Goal: Transaction & Acquisition: Purchase product/service

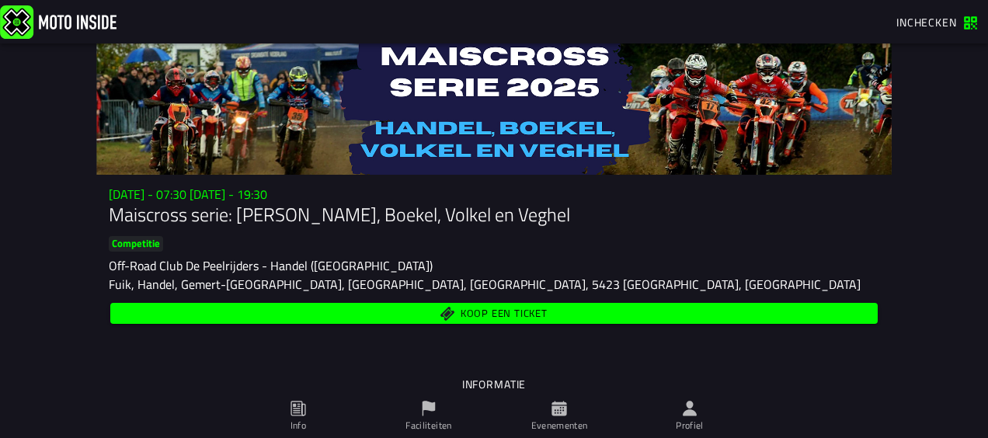
click at [575, 302] on div "Koop een ticket" at bounding box center [494, 313] width 770 height 27
click at [556, 308] on span "Koop een ticket" at bounding box center [494, 313] width 749 height 15
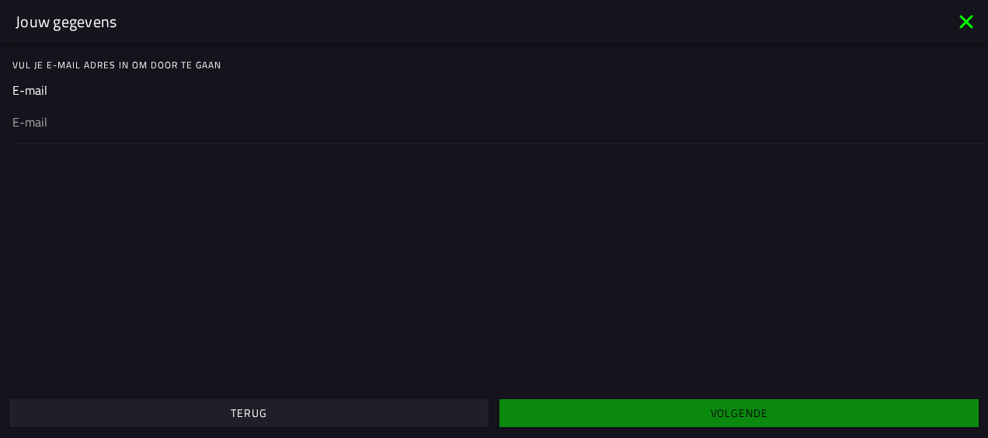
click at [300, 109] on div at bounding box center [493, 120] width 963 height 43
click at [300, 113] on input "email" at bounding box center [493, 122] width 963 height 19
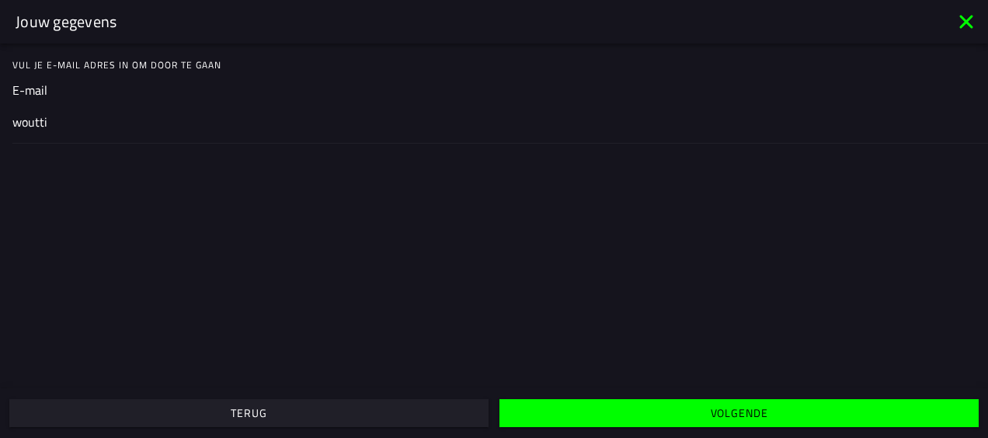
type input "[EMAIL_ADDRESS][DOMAIN_NAME]"
click at [707, 412] on span "Volgende" at bounding box center [738, 413] width 455 height 11
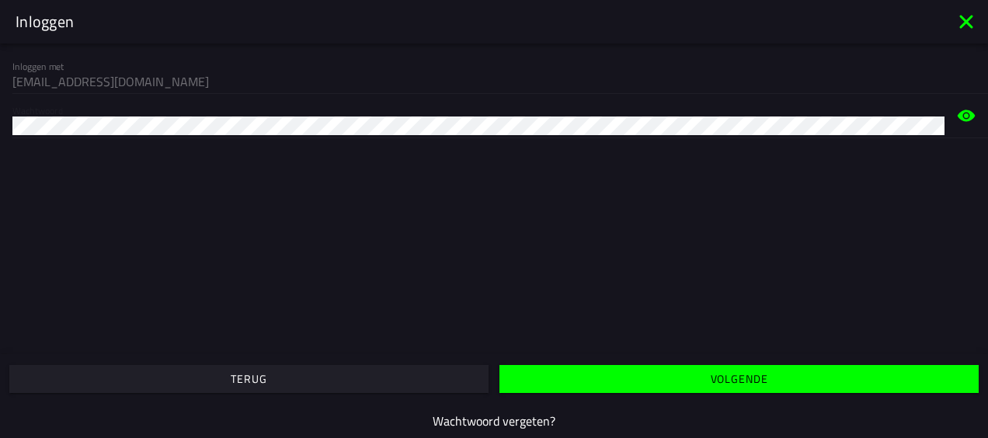
click at [554, 366] on button "Volgende" at bounding box center [738, 379] width 479 height 28
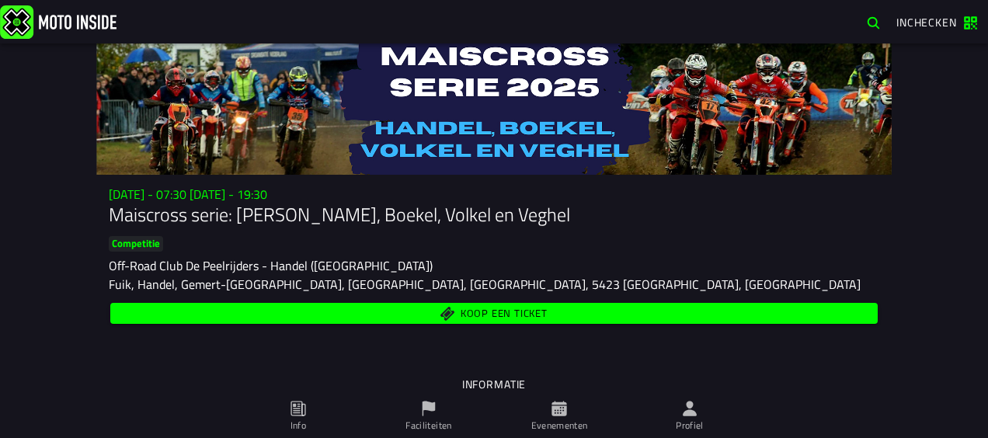
click at [576, 309] on span "Koop een ticket" at bounding box center [494, 313] width 749 height 15
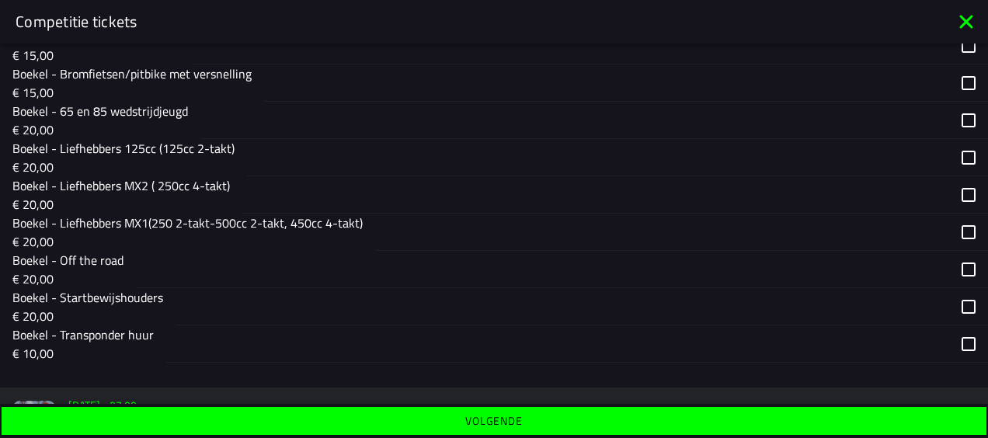
scroll to position [412, 0]
click at [356, 155] on div "button" at bounding box center [598, 156] width 702 height 36
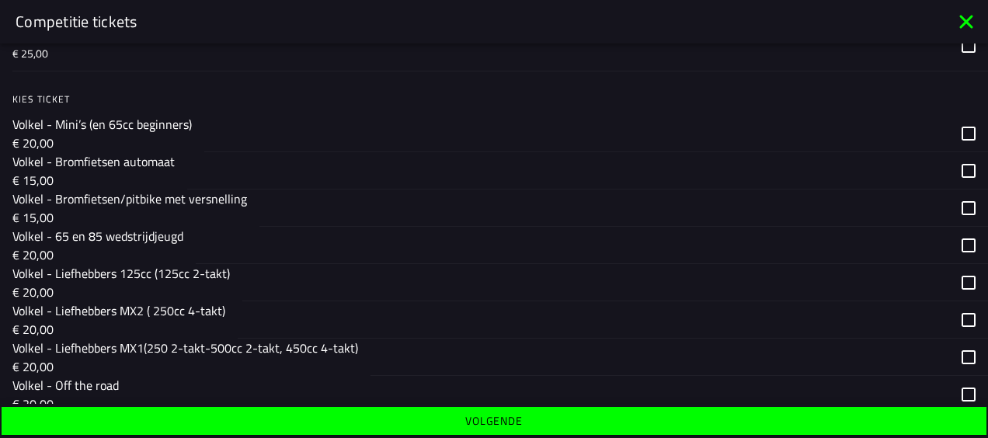
scroll to position [936, 0]
click at [424, 278] on div "button" at bounding box center [595, 281] width 707 height 36
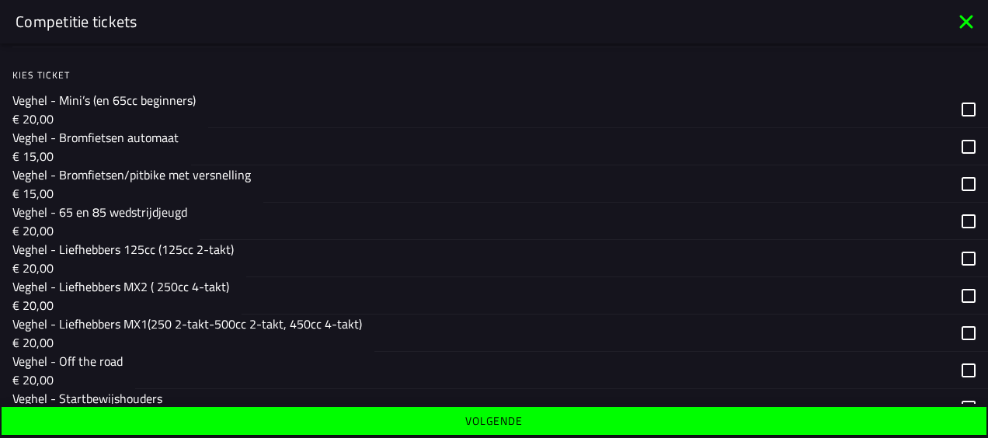
click at [377, 259] on div "button" at bounding box center [597, 258] width 703 height 36
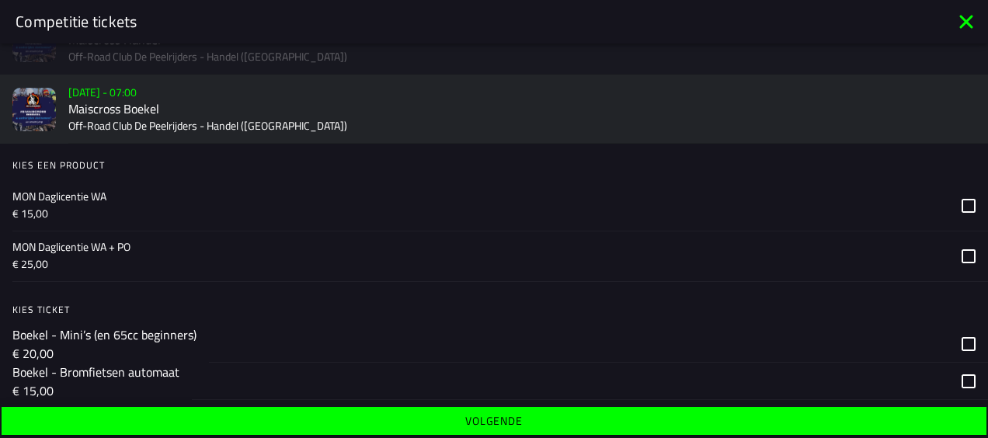
scroll to position [0, 0]
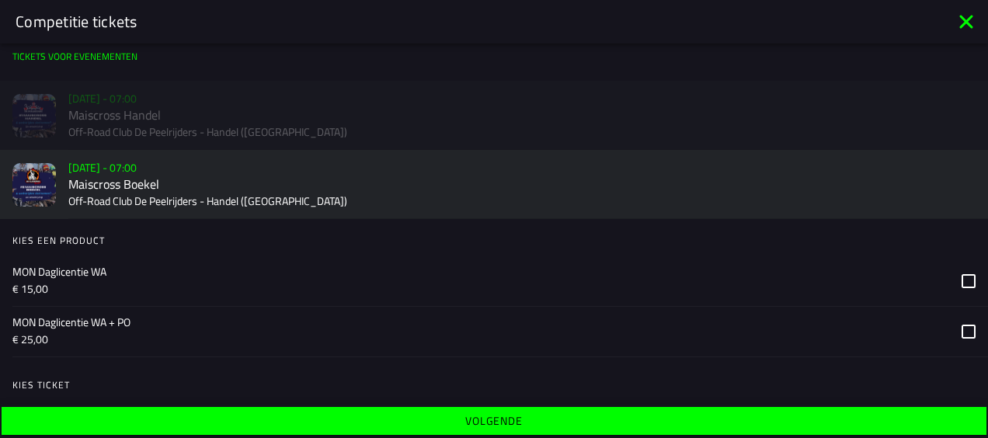
click at [286, 102] on div "Verkoop nog niet gestart Su 2 Nov - 07:00 Maiscross Handel Off-Road Club De Pee…" at bounding box center [494, 115] width 988 height 69
click at [238, 109] on div "Verkoop nog niet gestart Su 2 Nov - 07:00 Maiscross Handel Off-Road Club De Pee…" at bounding box center [494, 115] width 988 height 69
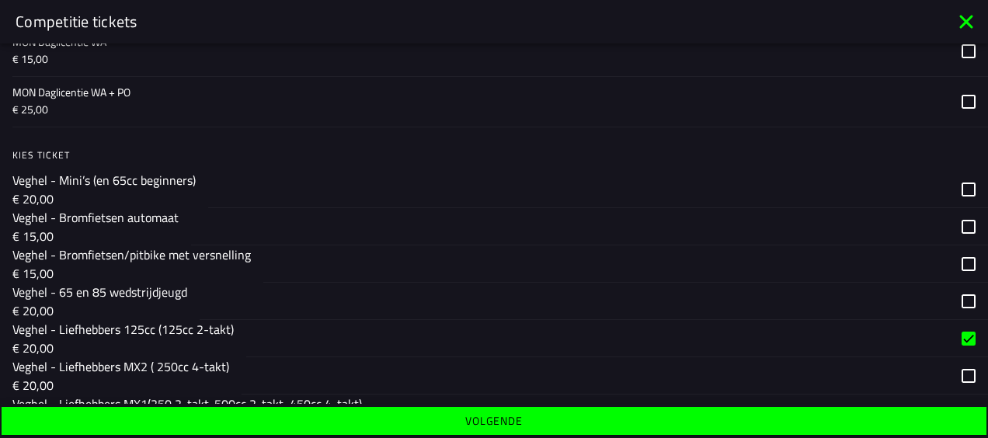
scroll to position [1696, 0]
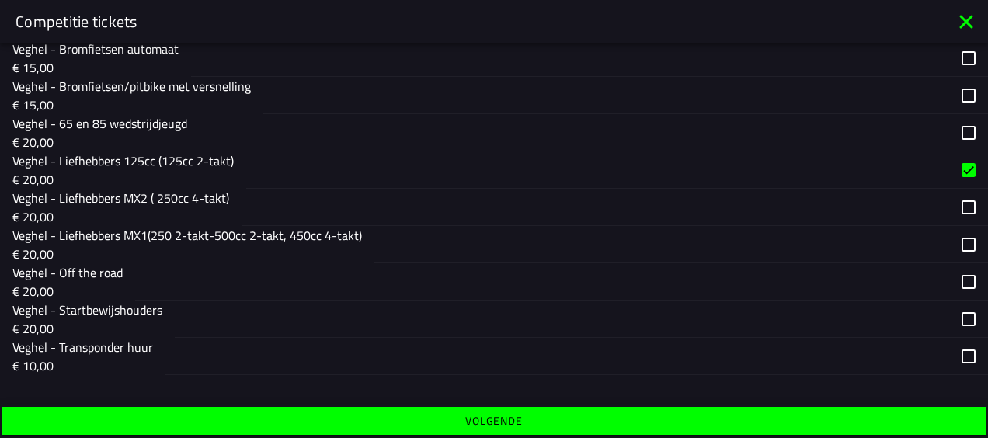
click at [961, 151] on button "Volgende" at bounding box center [968, 132] width 14 height 36
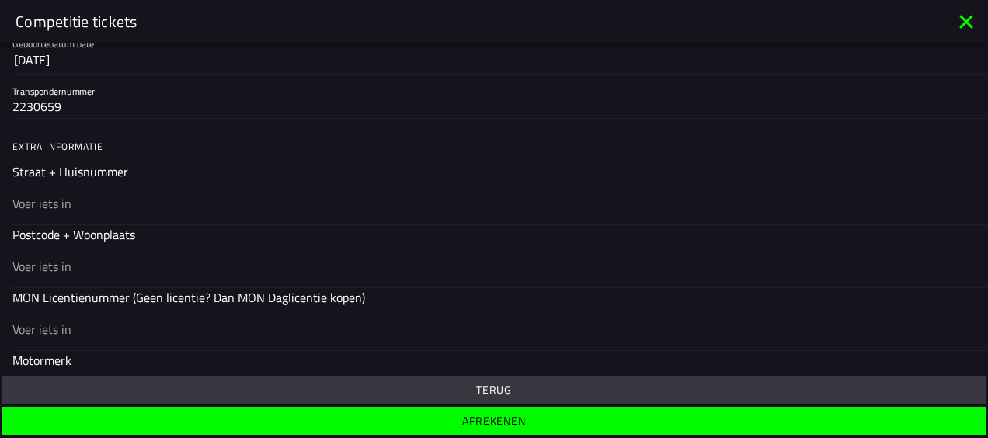
scroll to position [412, 0]
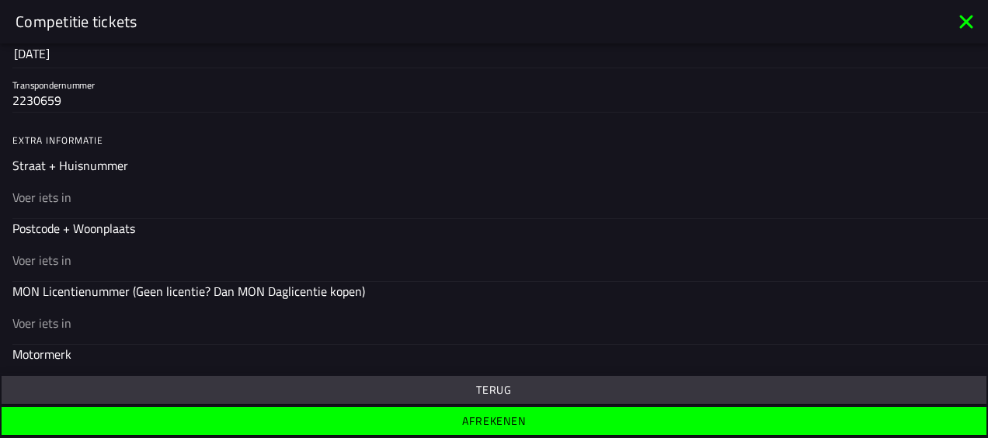
click at [92, 188] on input "text" at bounding box center [493, 197] width 963 height 19
click at [119, 162] on ion-input "Straat + Huisnummer" at bounding box center [493, 187] width 963 height 62
click at [102, 190] on input "text" at bounding box center [493, 197] width 963 height 19
type input "Groeningsestraat 54"
click at [68, 253] on input "text" at bounding box center [493, 260] width 963 height 19
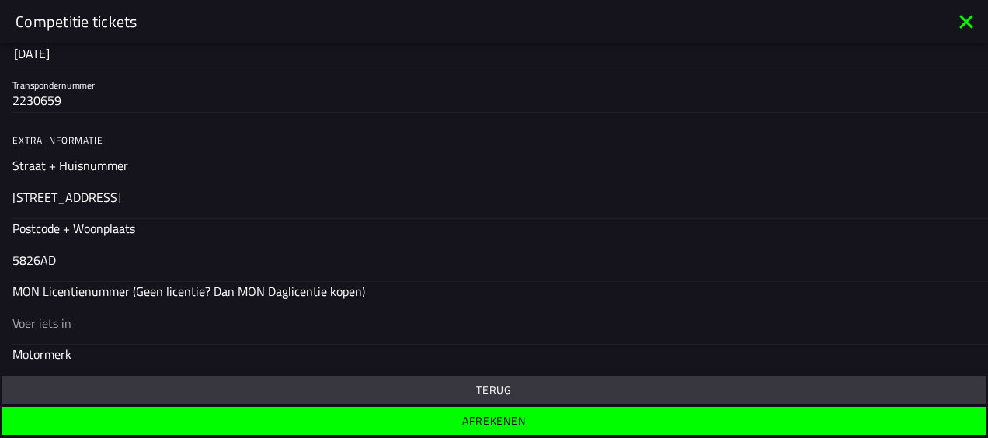
type input "5826AD"
click at [117, 318] on input "text" at bounding box center [493, 323] width 963 height 19
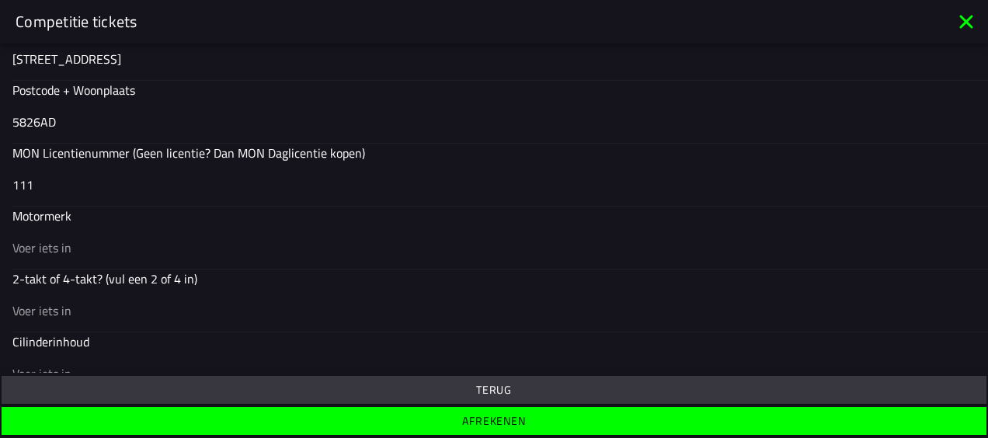
scroll to position [552, 0]
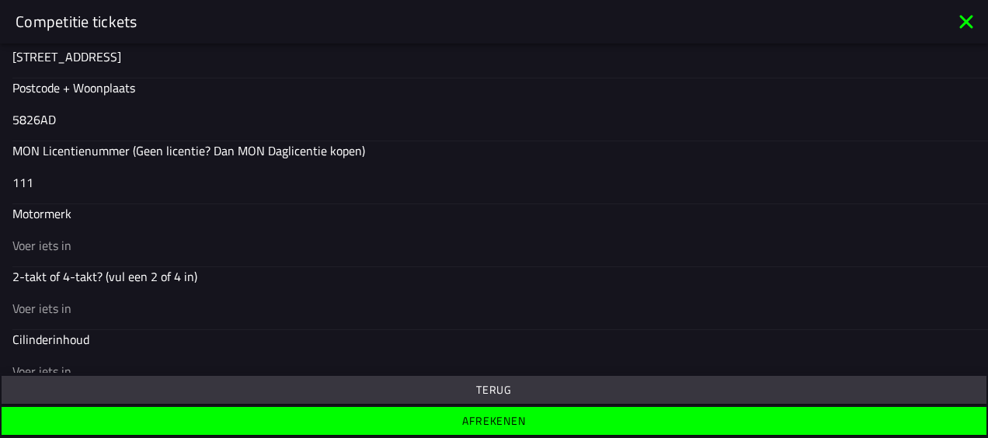
type input "111"
click at [101, 245] on input "text" at bounding box center [493, 245] width 963 height 19
click at [42, 306] on input "text" at bounding box center [493, 308] width 963 height 19
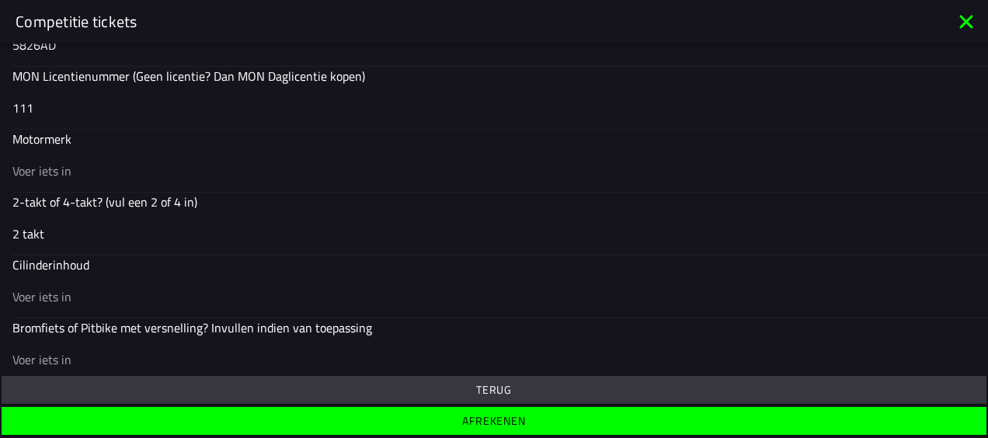
scroll to position [628, 0]
type input "2 takt"
click at [40, 289] on input "text" at bounding box center [493, 295] width 963 height 19
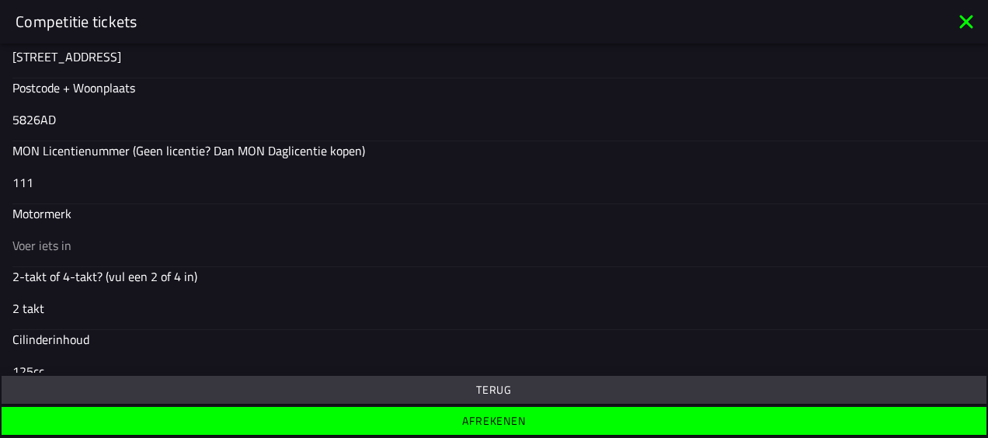
scroll to position [555, 0]
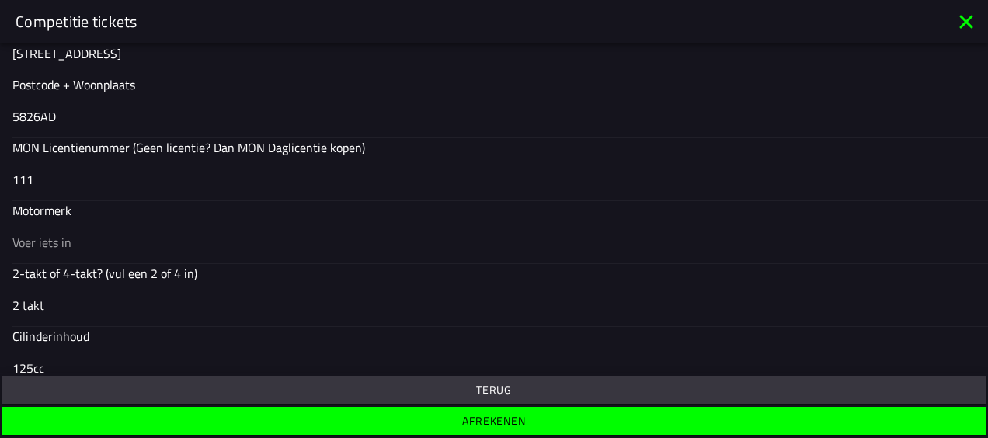
type input "125cc"
click at [38, 241] on input "text" at bounding box center [493, 242] width 963 height 19
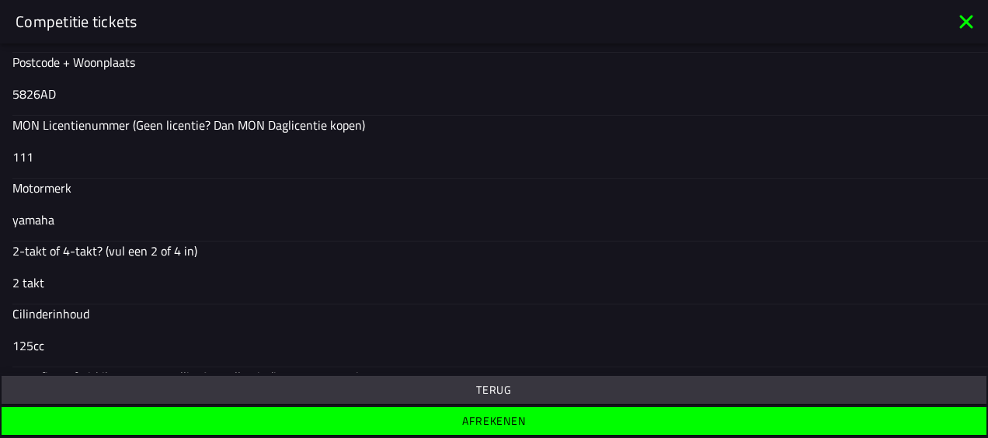
scroll to position [597, 0]
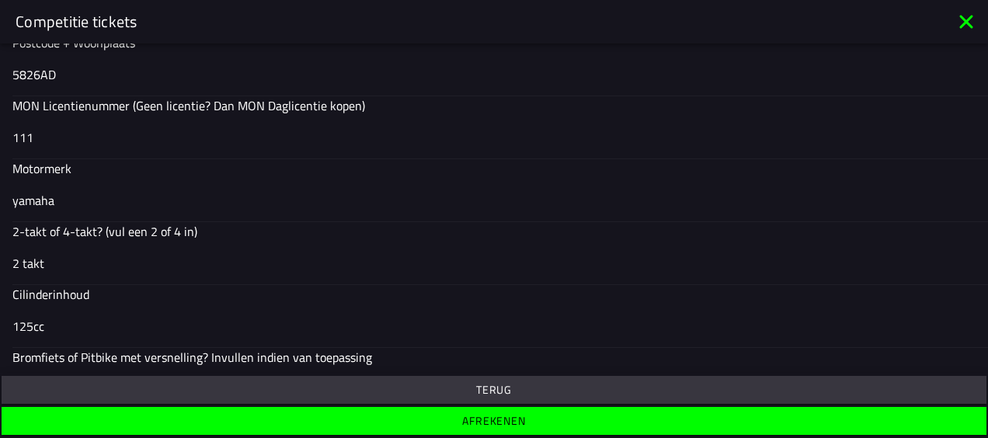
type input "yamaha"
click at [82, 146] on div "111" at bounding box center [493, 136] width 963 height 43
click at [82, 146] on input "111" at bounding box center [493, 137] width 963 height 19
type input "1"
type input "21821"
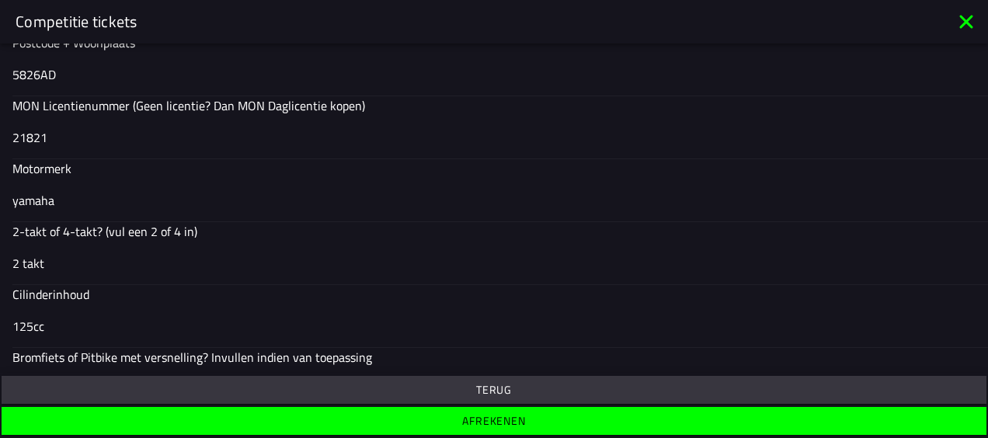
click at [17, 197] on input "yamaha" at bounding box center [493, 200] width 963 height 19
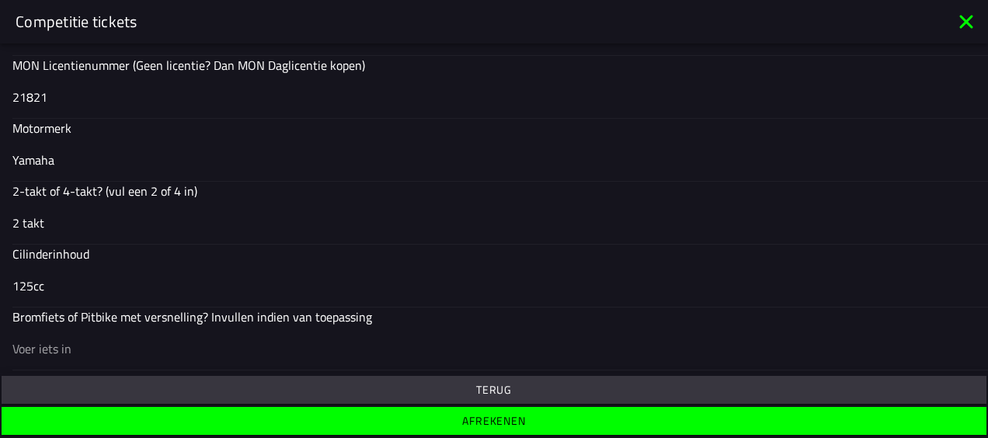
type input "Yamaha"
click at [442, 419] on span "Afrekenen" at bounding box center [493, 420] width 960 height 11
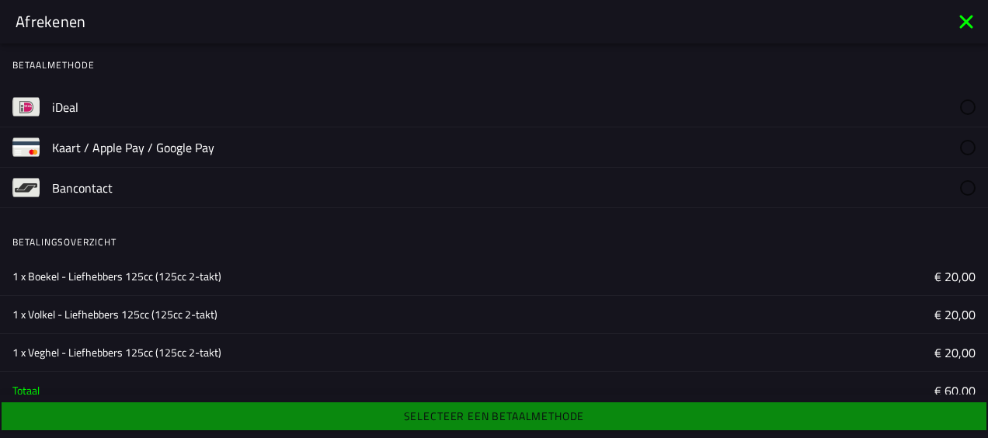
click at [666, 101] on label "iDeal" at bounding box center [513, 107] width 923 height 40
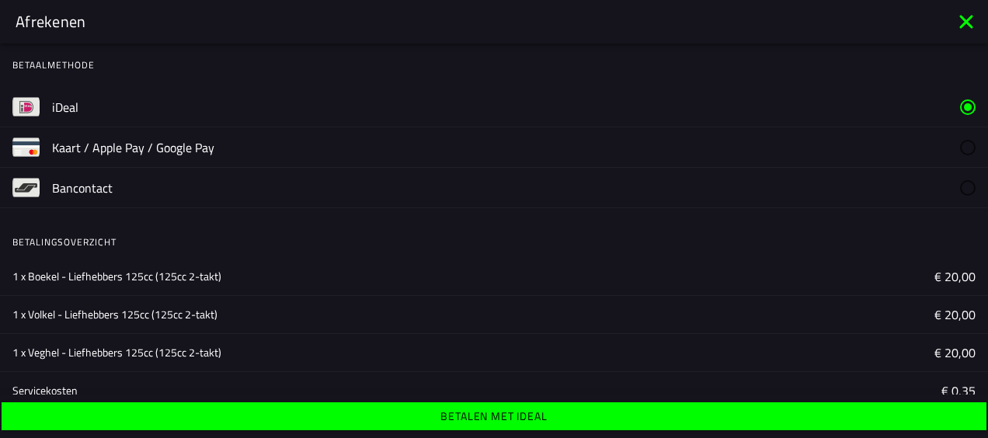
click at [498, 407] on button "Betalen met iDeal" at bounding box center [494, 416] width 985 height 28
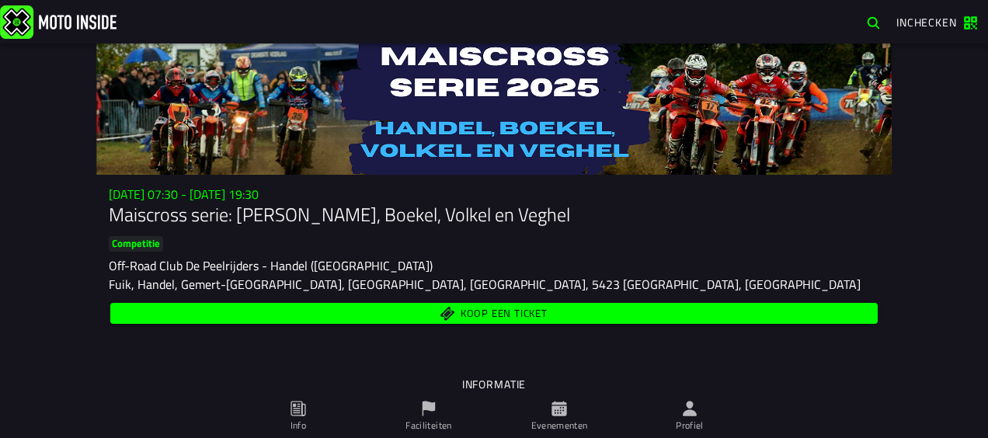
click at [418, 302] on div "Koop een ticket" at bounding box center [494, 313] width 770 height 27
click at [444, 307] on span "Koop een ticket" at bounding box center [494, 313] width 749 height 15
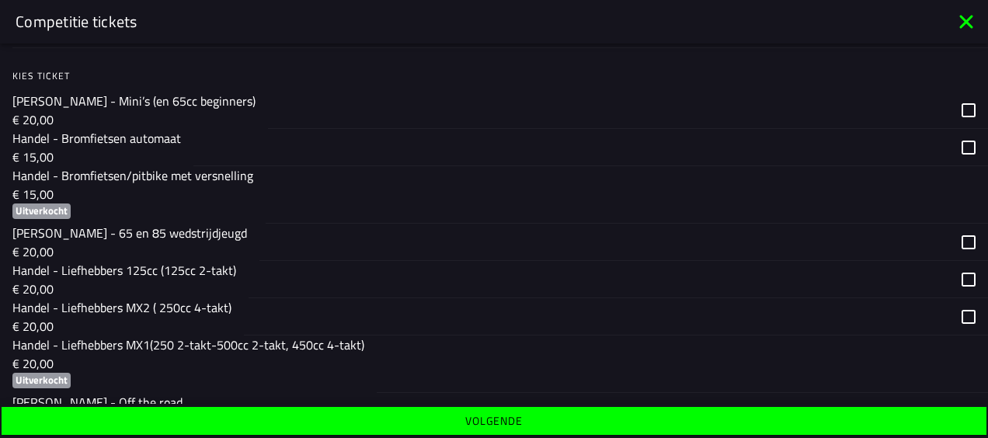
scroll to position [259, 0]
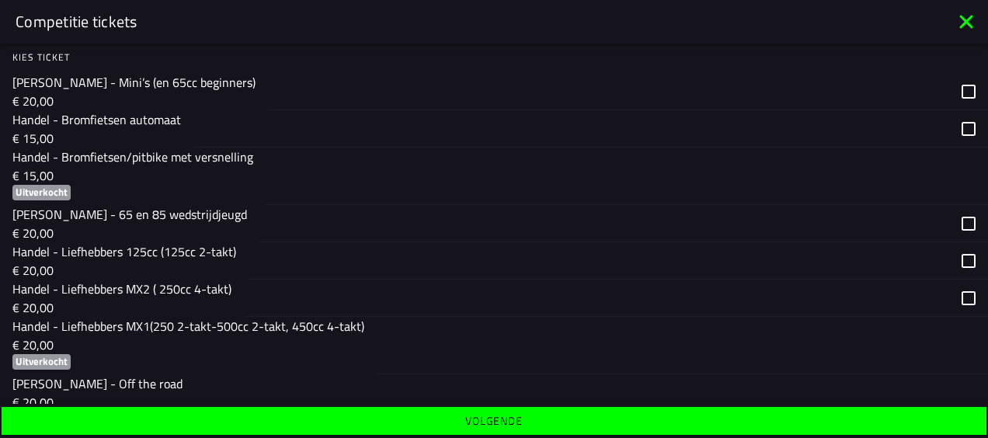
click at [326, 261] on div "button" at bounding box center [598, 260] width 700 height 36
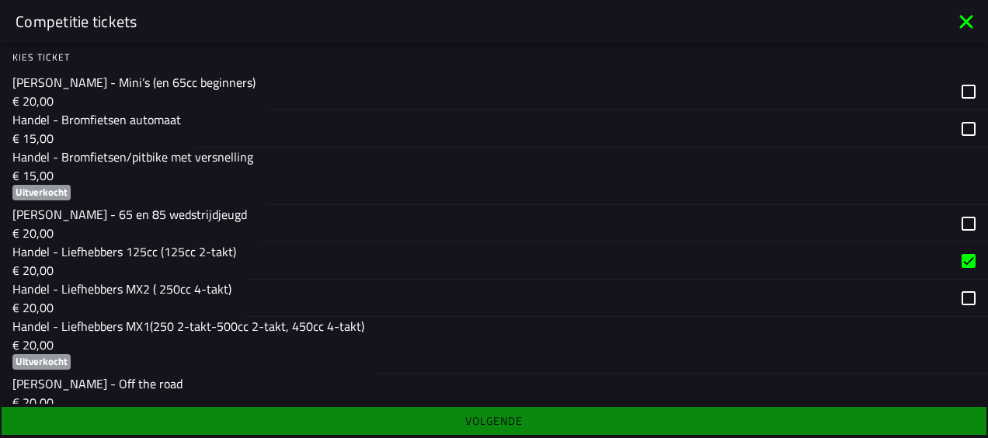
click at [358, 414] on ion-footer "Volgende" at bounding box center [494, 421] width 988 height 34
click at [529, 415] on ion-footer "Volgende" at bounding box center [494, 421] width 988 height 34
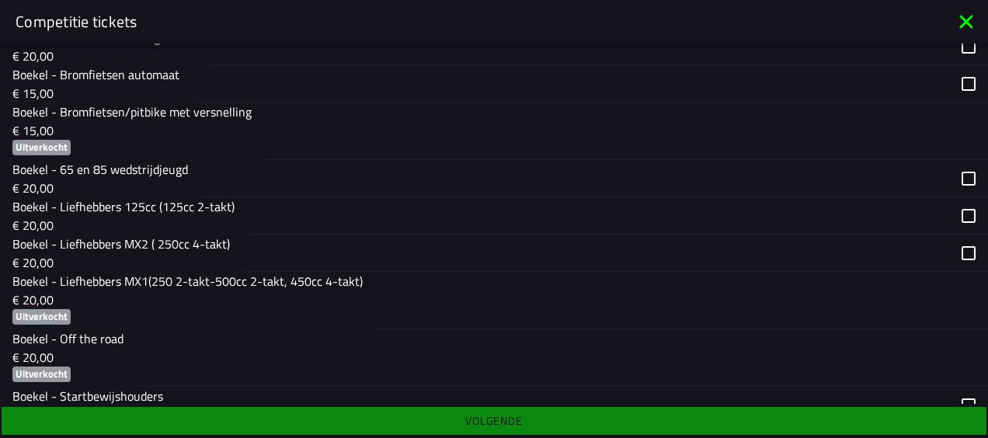
scroll to position [1169, 0]
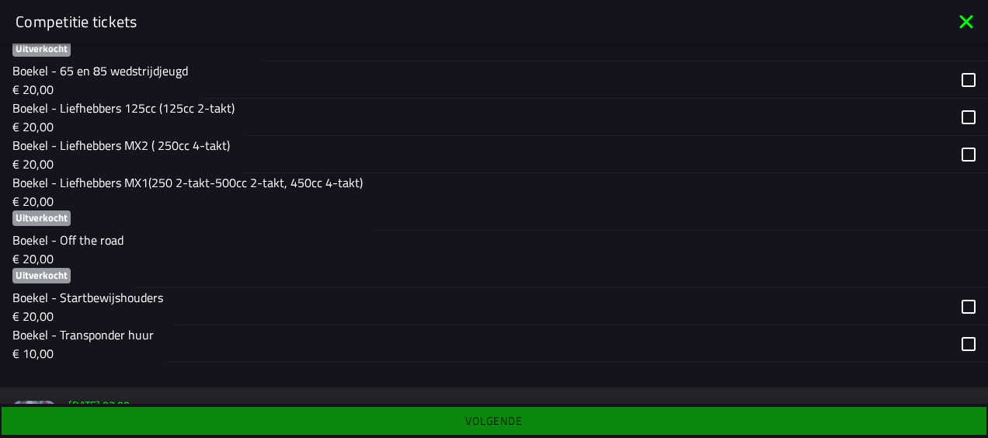
click at [444, 416] on ion-footer "Volgende" at bounding box center [494, 421] width 988 height 34
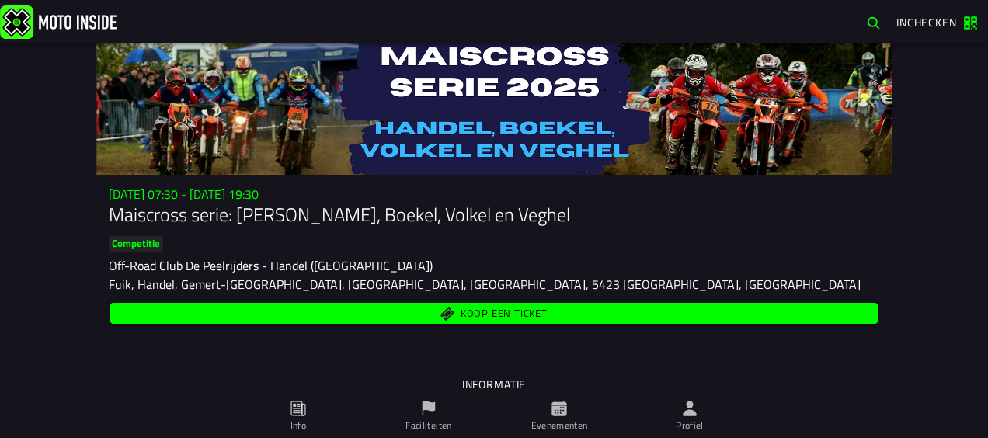
click at [353, 318] on span "Koop een ticket" at bounding box center [494, 313] width 749 height 15
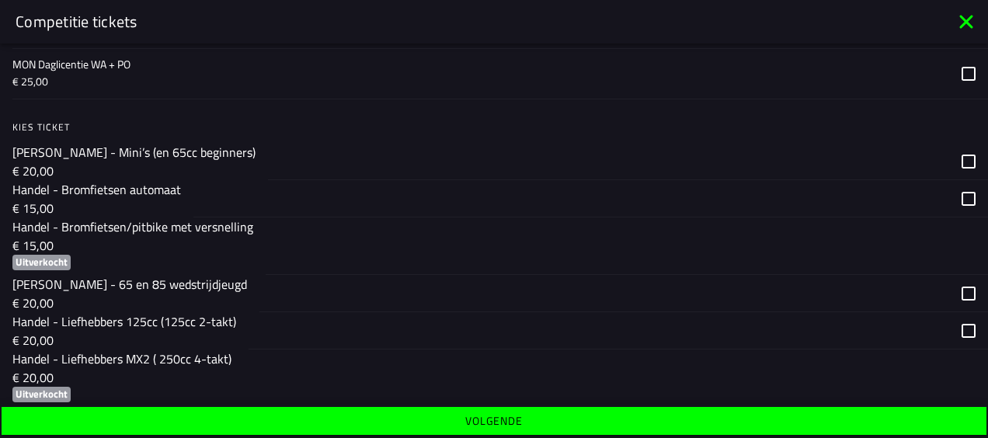
scroll to position [273, 0]
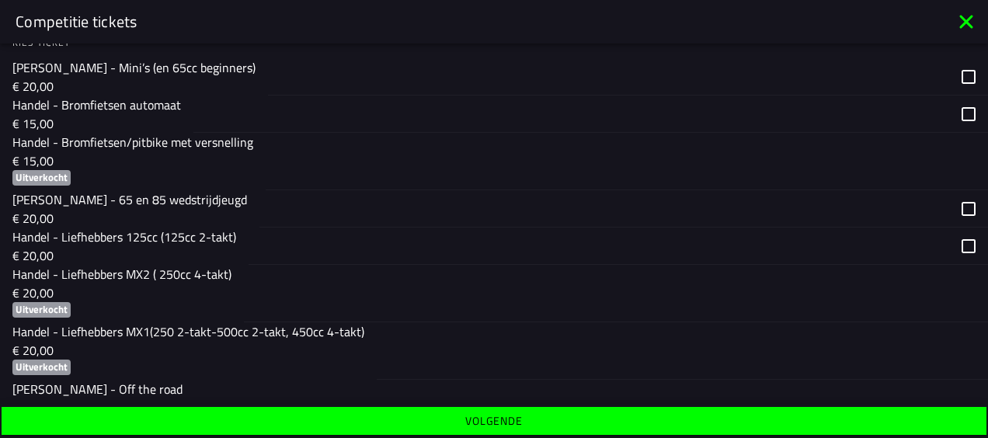
click at [311, 235] on div "button" at bounding box center [598, 246] width 700 height 36
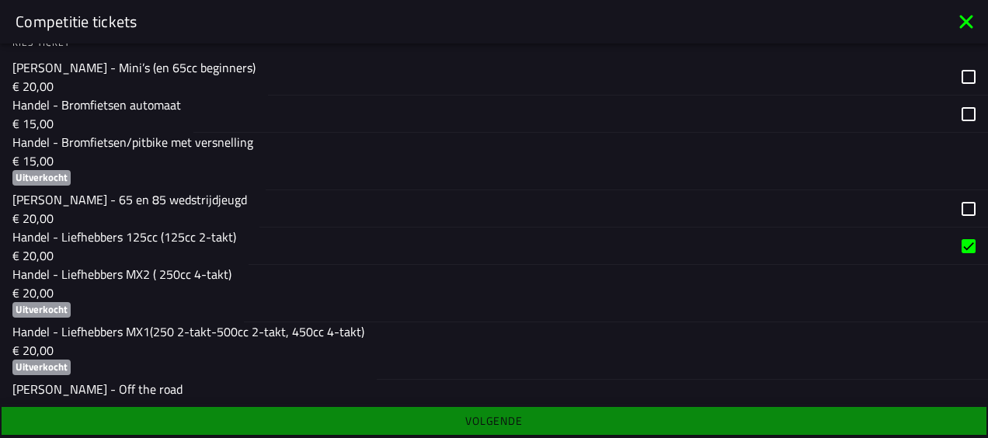
click at [446, 243] on div "button" at bounding box center [598, 246] width 700 height 36
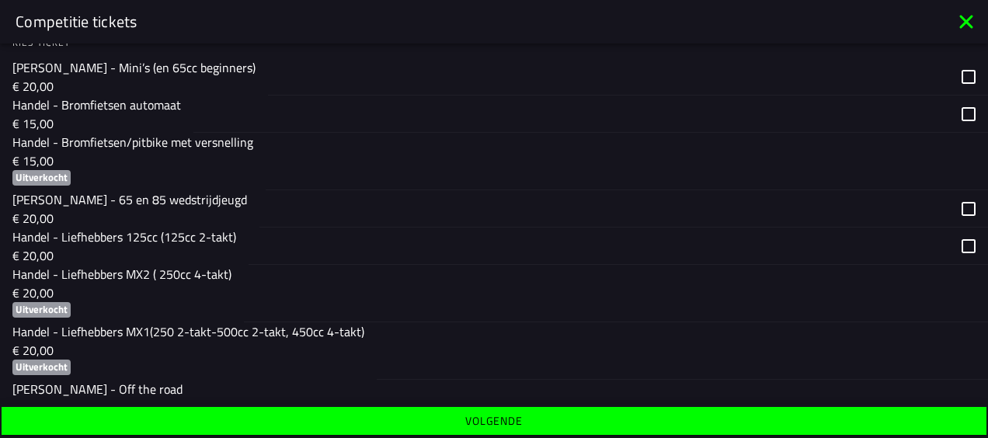
click at [474, 242] on div "button" at bounding box center [598, 246] width 700 height 36
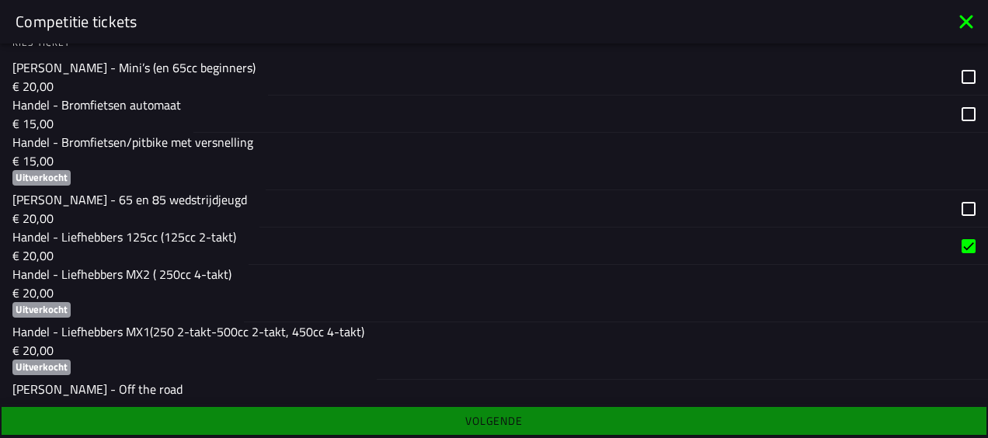
click at [474, 242] on div "button" at bounding box center [598, 246] width 700 height 36
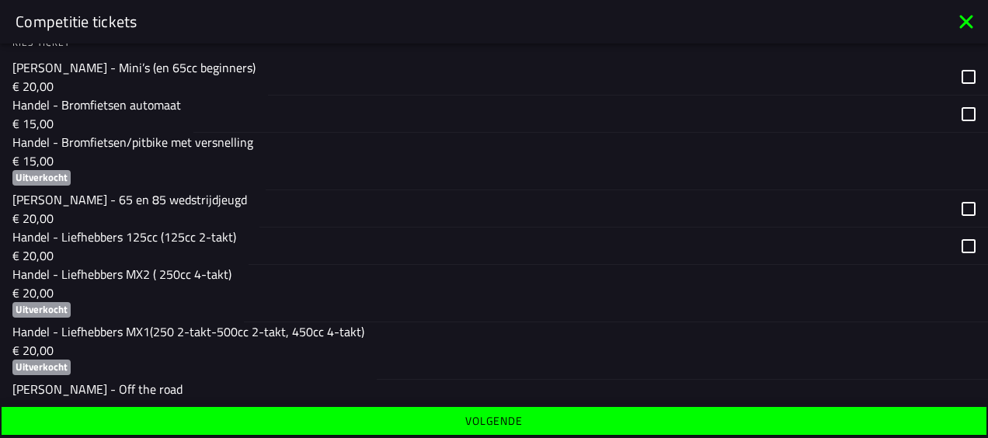
click at [495, 196] on div "button" at bounding box center [604, 208] width 690 height 36
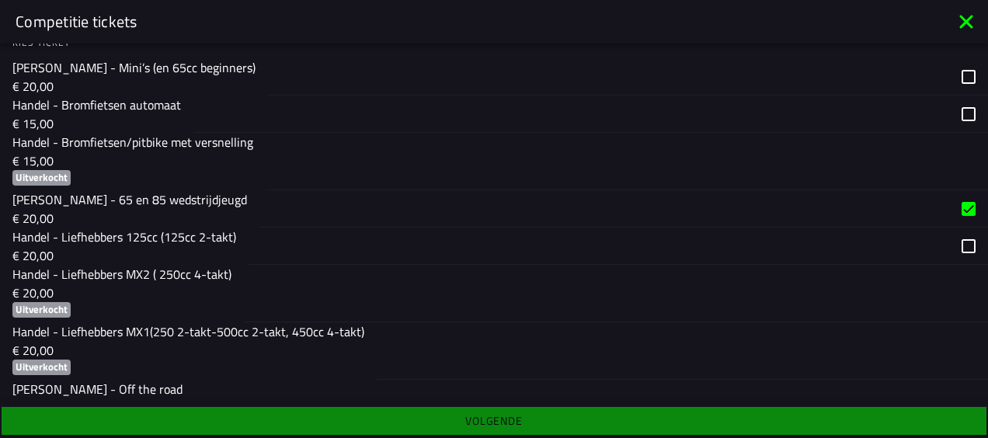
click at [495, 197] on div "button" at bounding box center [604, 208] width 690 height 36
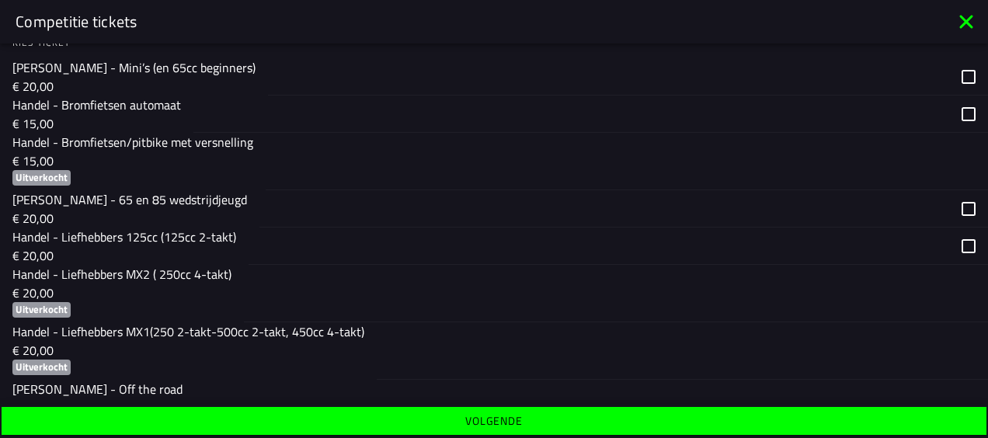
click at [460, 346] on div "button" at bounding box center [676, 350] width 599 height 57
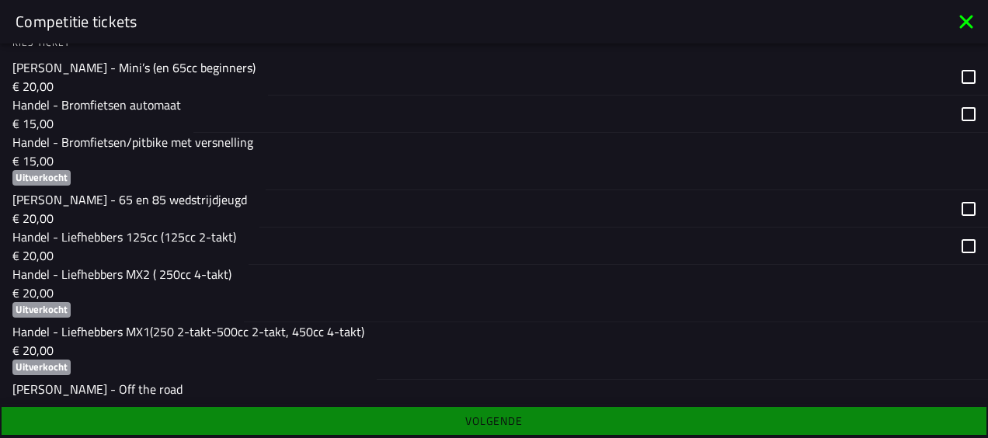
click at [460, 346] on div "button" at bounding box center [676, 350] width 599 height 57
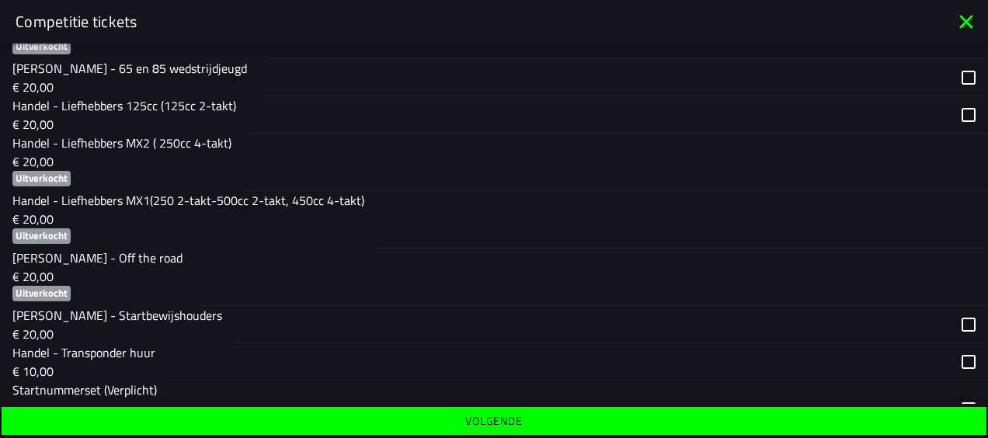
scroll to position [427, 0]
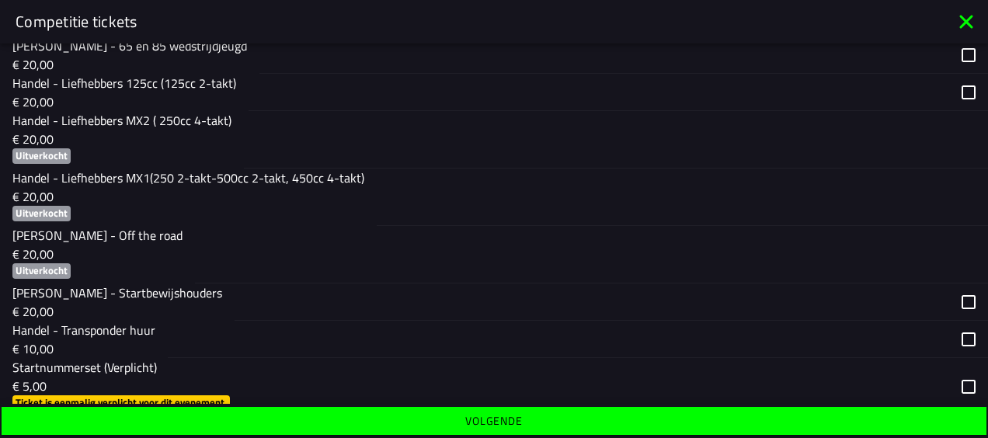
click at [441, 313] on div "button" at bounding box center [591, 301] width 714 height 36
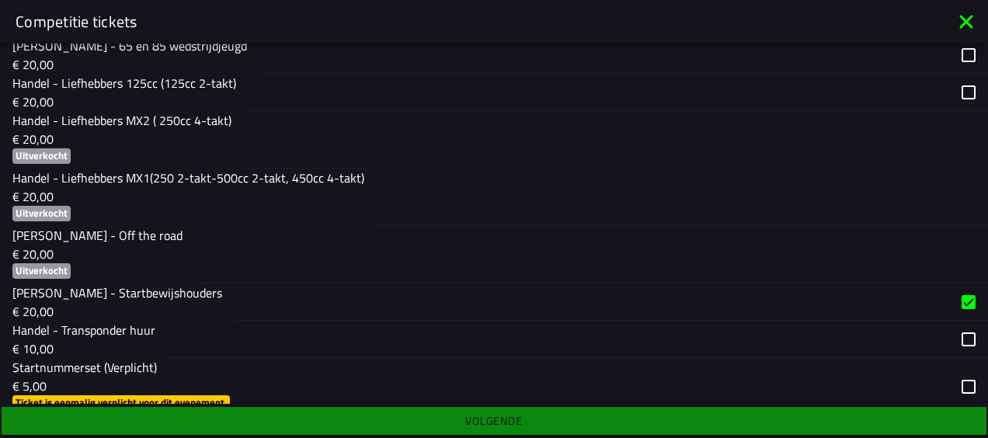
click at [441, 313] on div "button" at bounding box center [591, 301] width 714 height 36
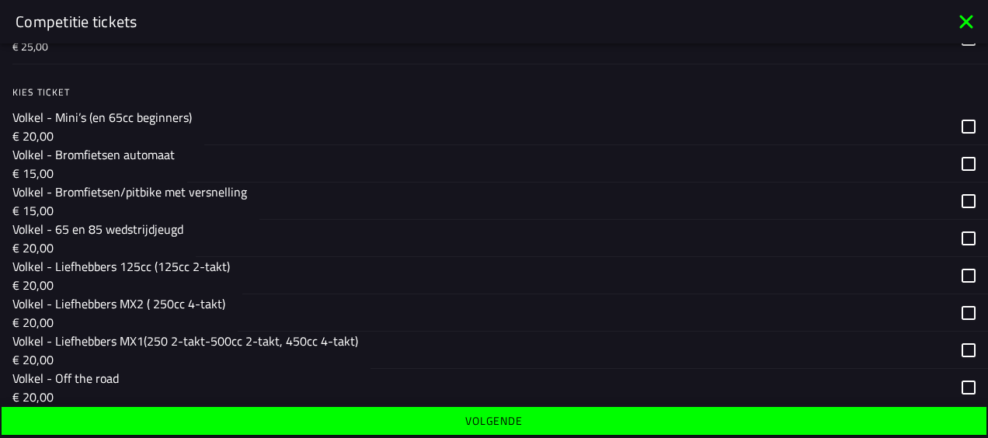
scroll to position [1801, 0]
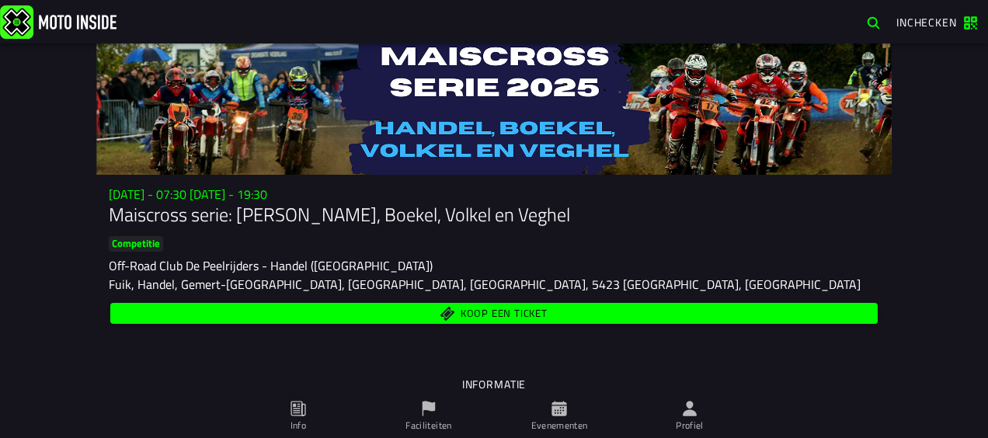
click at [529, 324] on button "Koop een ticket" at bounding box center [493, 313] width 767 height 21
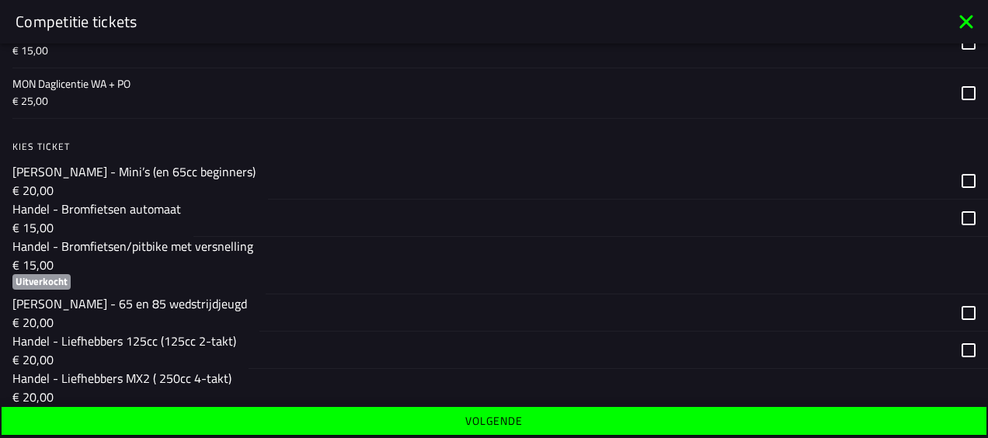
scroll to position [259, 0]
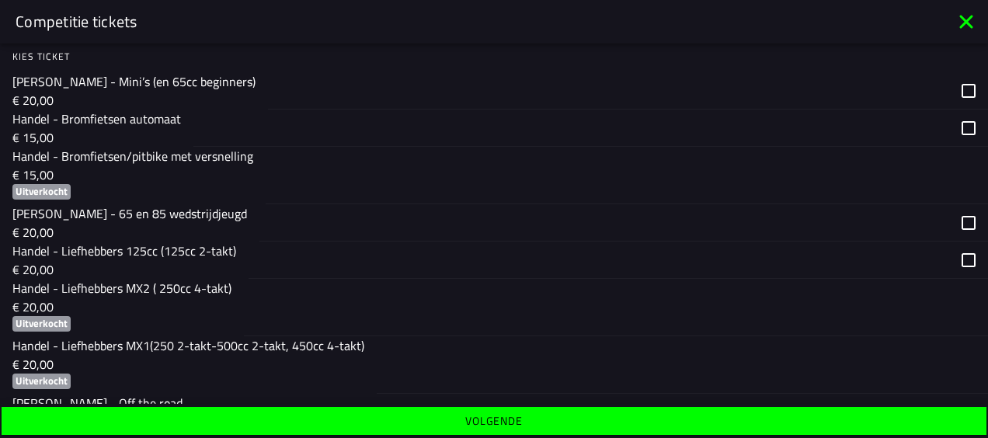
click at [318, 253] on div "button" at bounding box center [598, 259] width 700 height 36
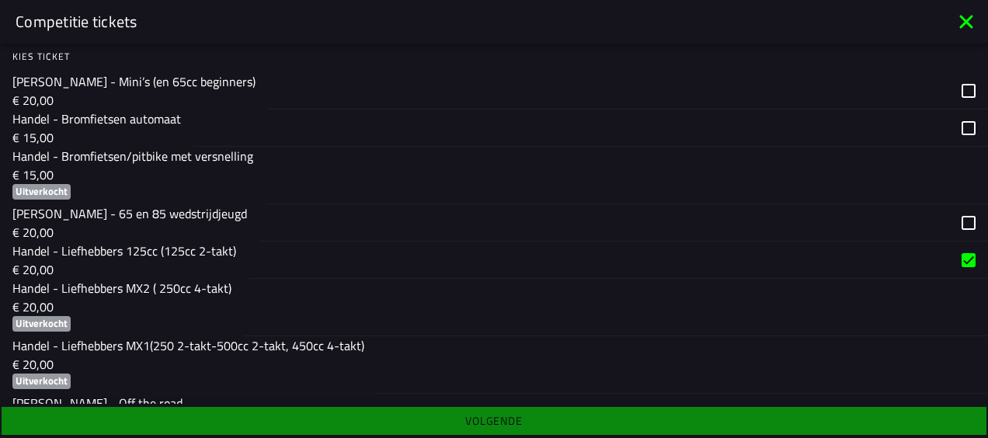
scroll to position [0, 0]
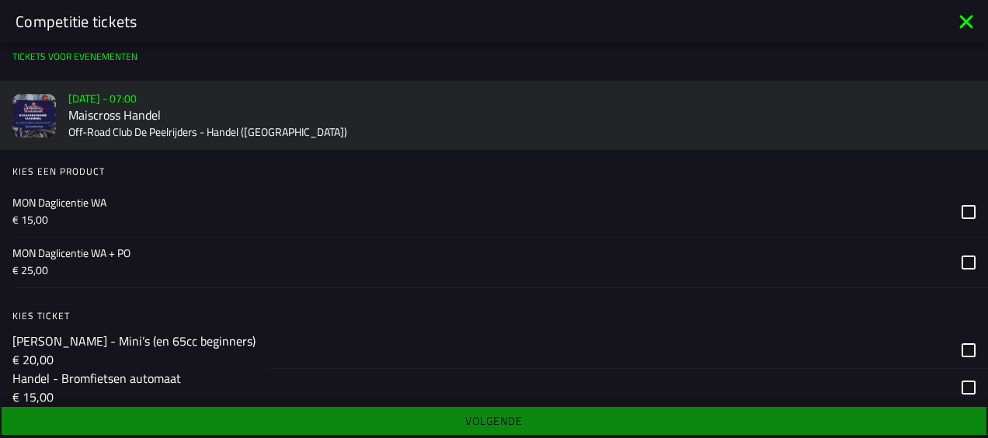
click at [956, 19] on icon at bounding box center [966, 21] width 25 height 25
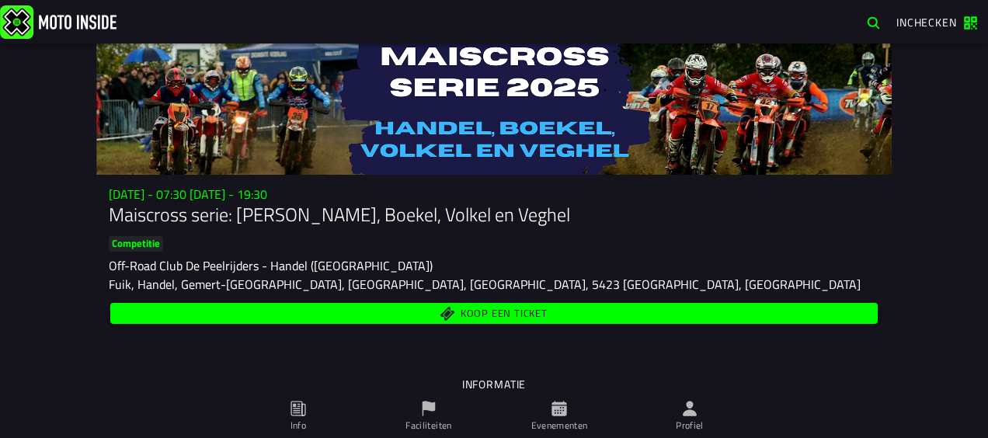
click at [950, 19] on span "Inchecken" at bounding box center [926, 22] width 61 height 16
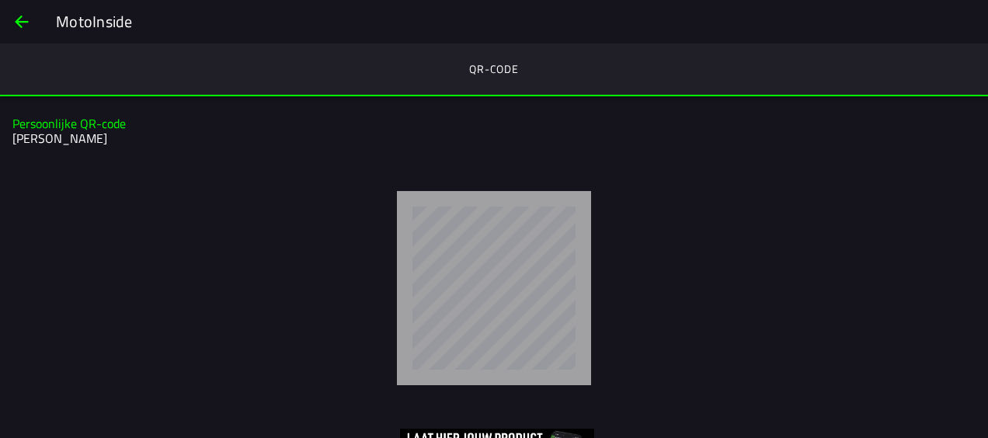
click at [19, 20] on span "back" at bounding box center [21, 21] width 19 height 37
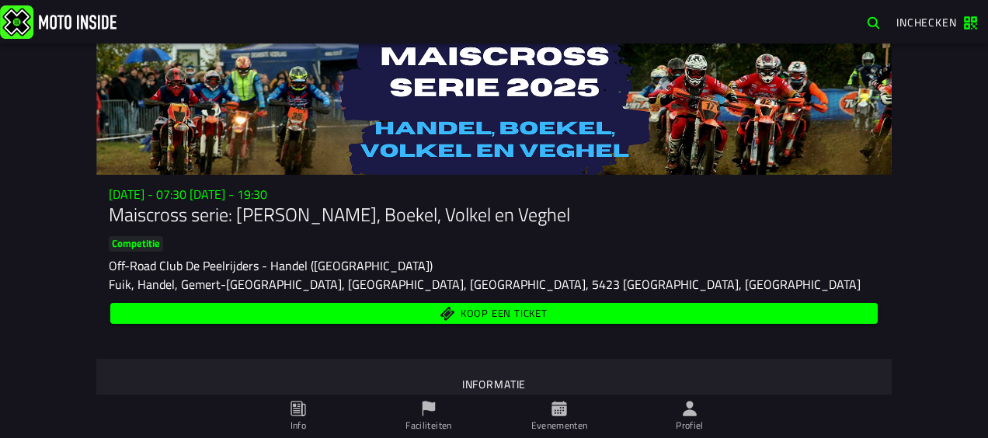
click at [485, 309] on span "Koop een ticket" at bounding box center [503, 314] width 87 height 10
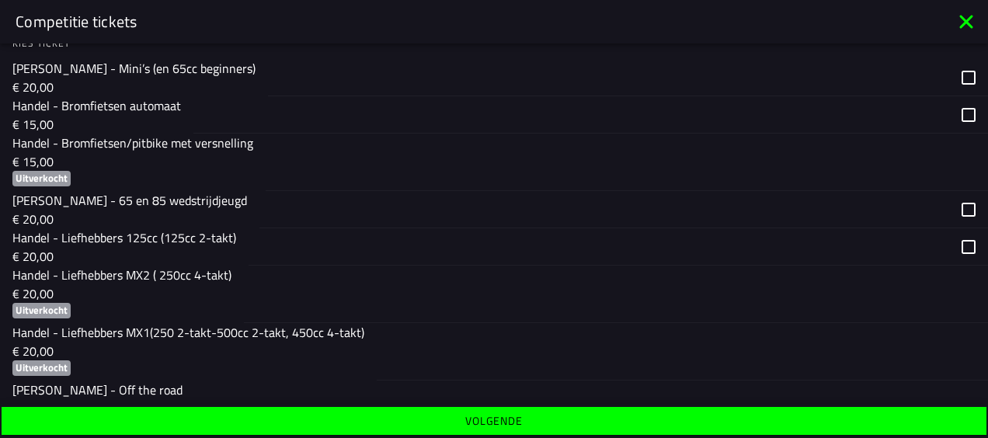
scroll to position [273, 0]
click at [325, 248] on div "button" at bounding box center [598, 246] width 700 height 36
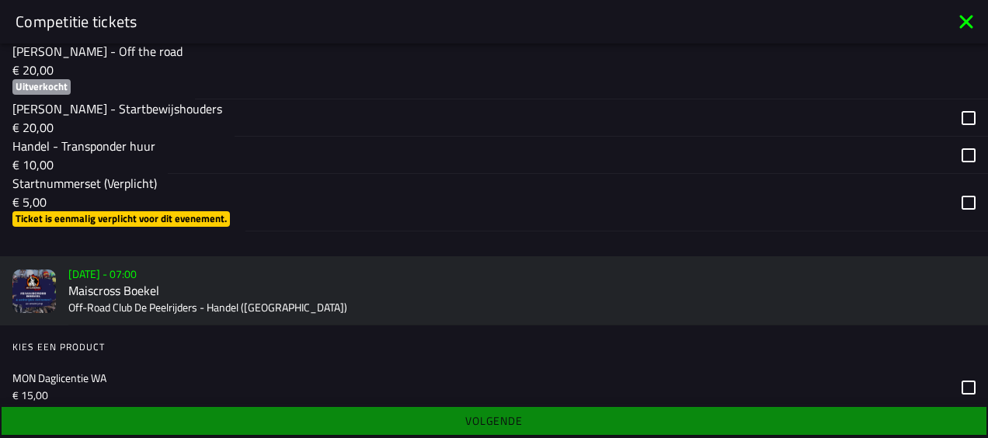
scroll to position [612, 0]
click at [254, 204] on div "button" at bounding box center [596, 201] width 703 height 57
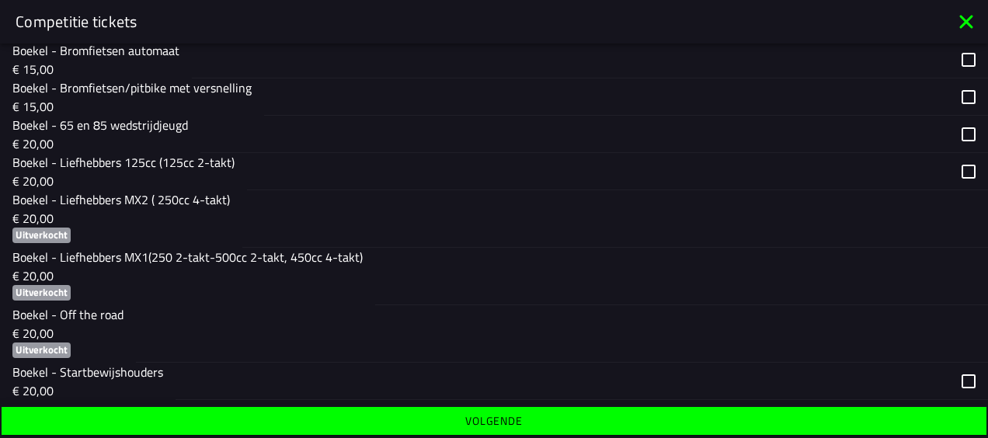
scroll to position [1114, 0]
click at [358, 419] on span "Volgende" at bounding box center [493, 420] width 960 height 11
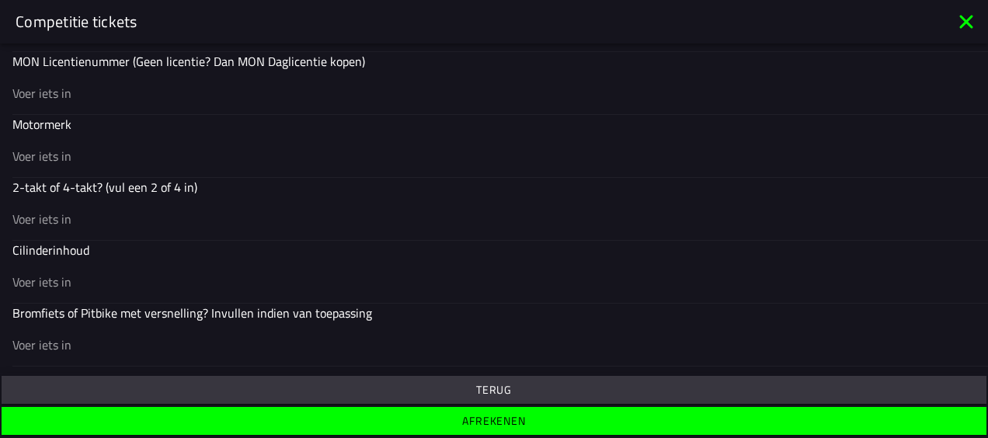
scroll to position [637, 0]
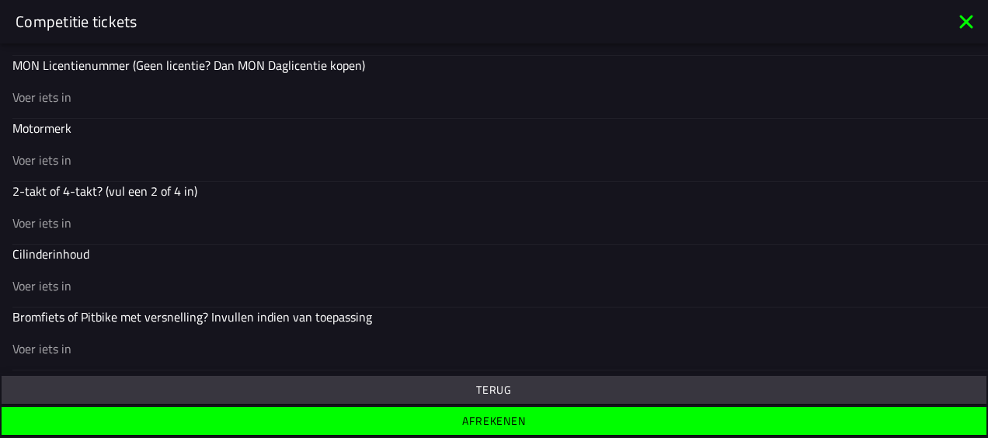
click at [234, 81] on div at bounding box center [493, 96] width 963 height 43
click at [234, 88] on input "text" at bounding box center [493, 97] width 963 height 19
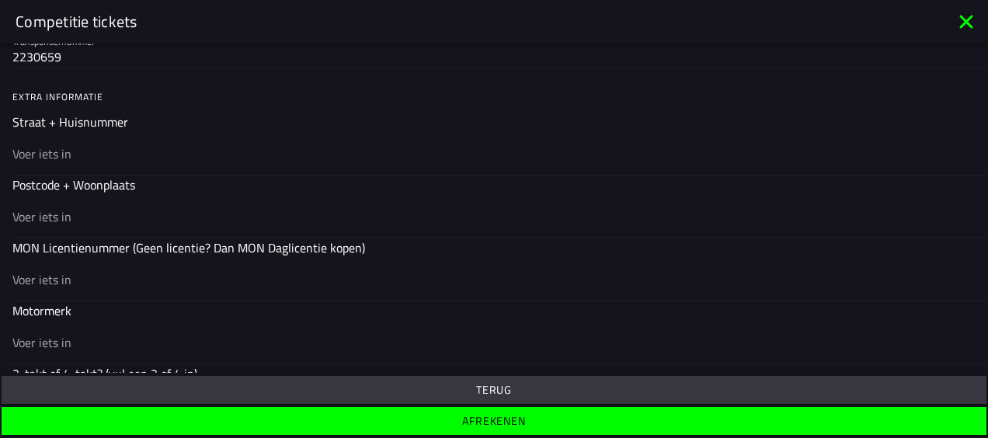
scroll to position [562, 0]
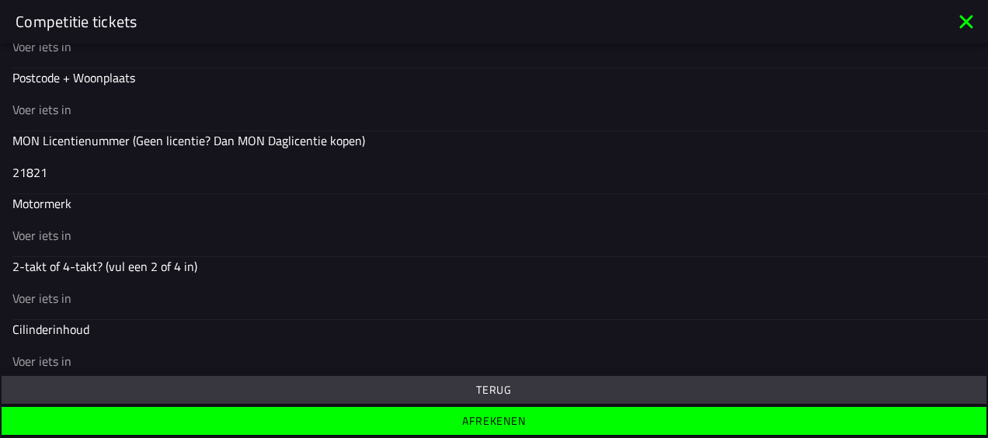
type input "21821"
click at [150, 213] on div at bounding box center [493, 234] width 963 height 43
click at [150, 226] on input "text" at bounding box center [493, 235] width 963 height 19
type input "Yamaha"
click at [93, 290] on input "text" at bounding box center [493, 298] width 963 height 19
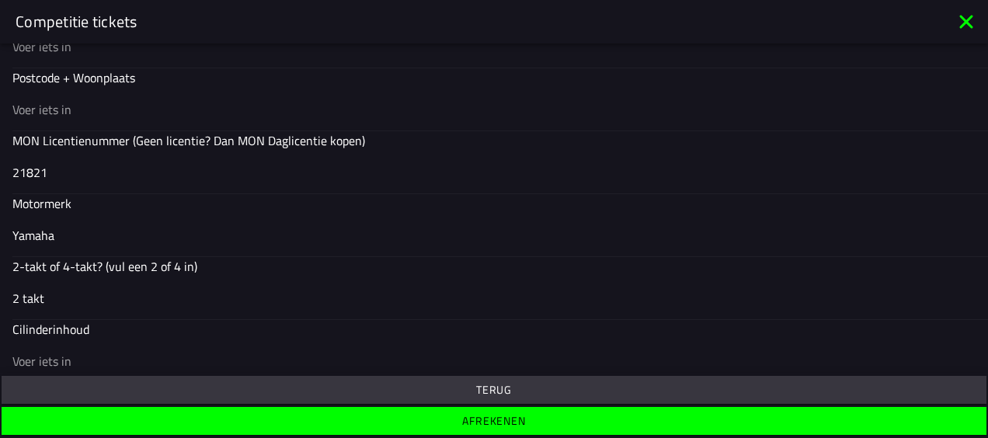
type input "2 takt"
click at [58, 353] on input "text" at bounding box center [493, 361] width 963 height 19
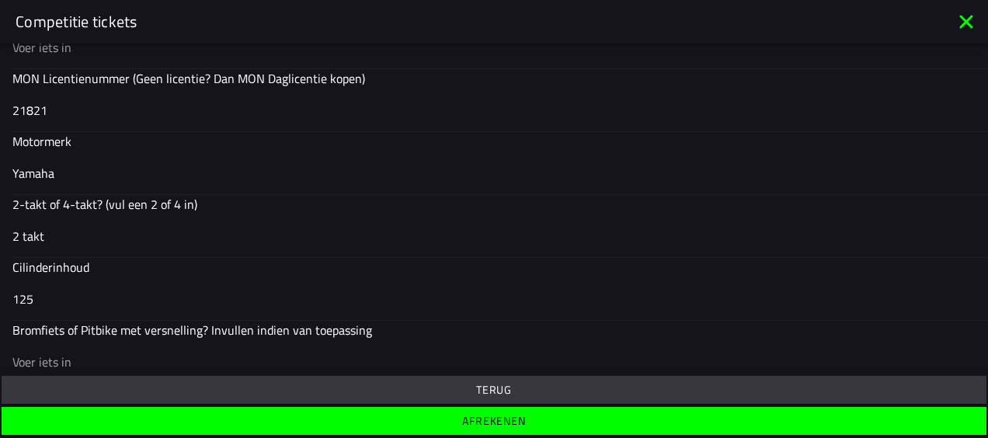
scroll to position [637, 0]
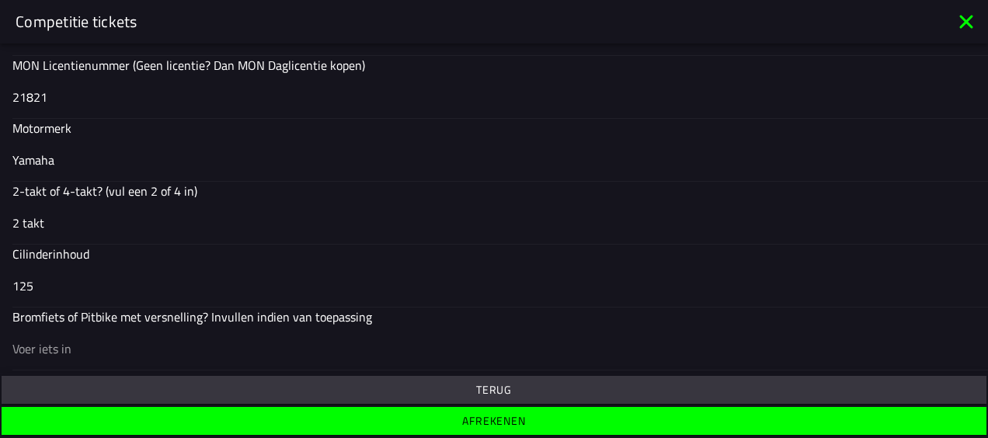
type input "125"
click at [58, 353] on input "text" at bounding box center [493, 348] width 963 height 19
click at [270, 429] on button "Afrekenen" at bounding box center [494, 421] width 985 height 28
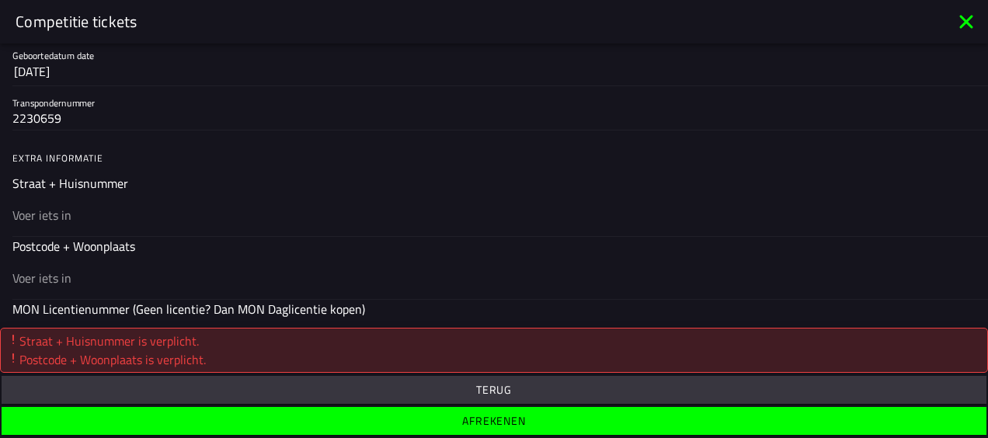
scroll to position [391, 0]
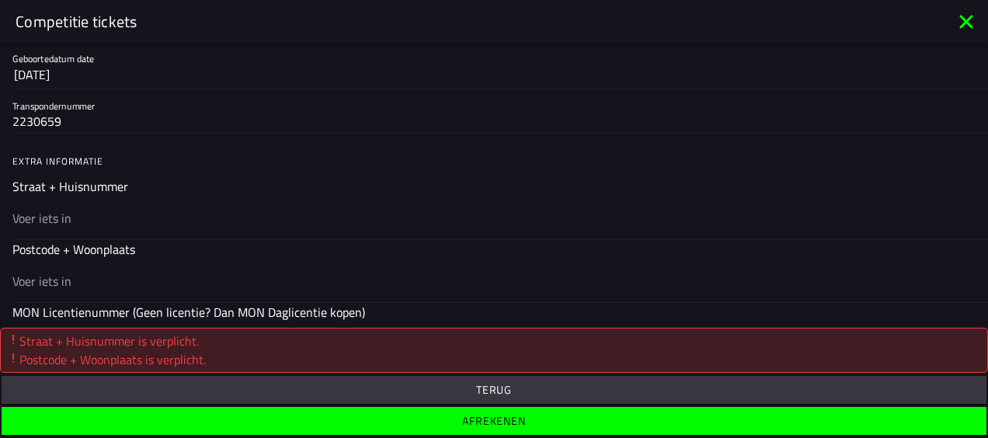
click at [306, 214] on input "text" at bounding box center [493, 218] width 963 height 19
type input "Groenigsestraat 54"
click at [148, 267] on div at bounding box center [493, 280] width 963 height 43
click at [148, 272] on input "text" at bounding box center [493, 281] width 963 height 19
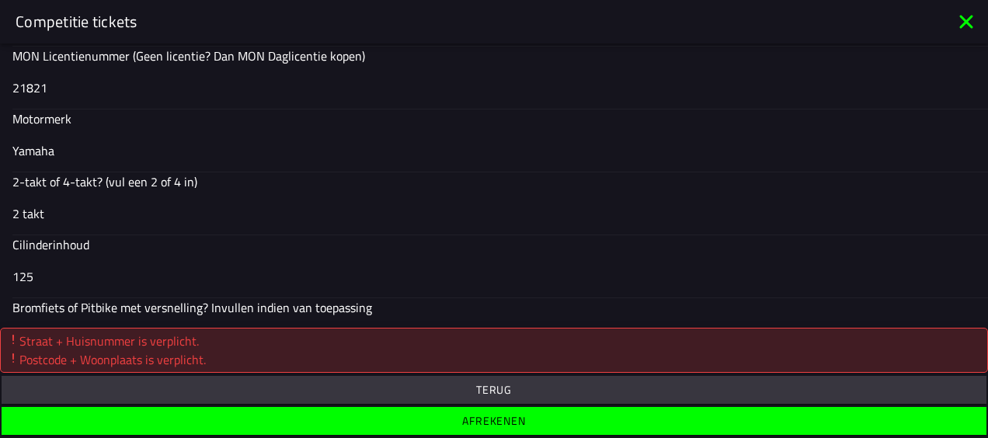
scroll to position [682, 0]
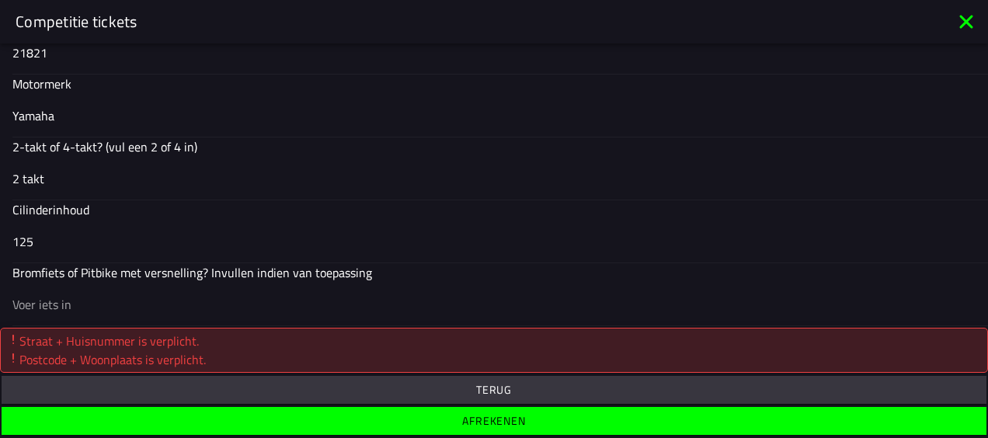
type input "5826 AD Groeningen"
click at [276, 421] on span "Afrekenen" at bounding box center [493, 420] width 960 height 11
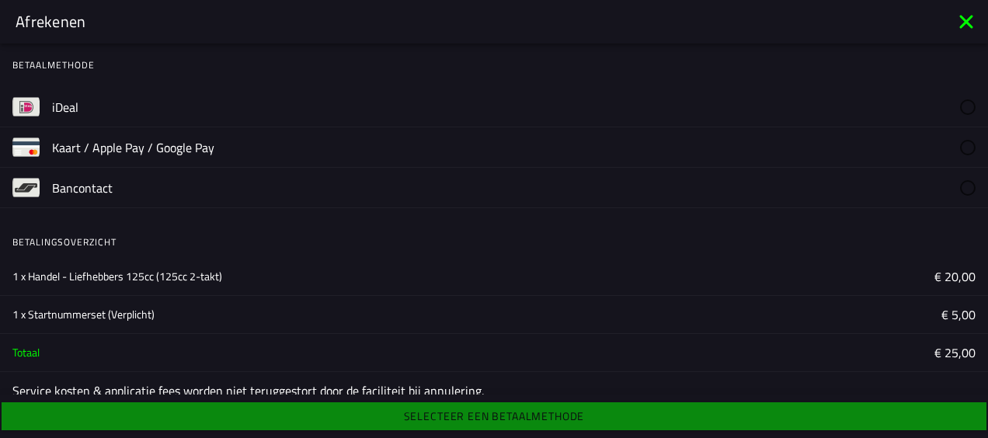
click at [366, 105] on label "iDeal" at bounding box center [513, 107] width 923 height 40
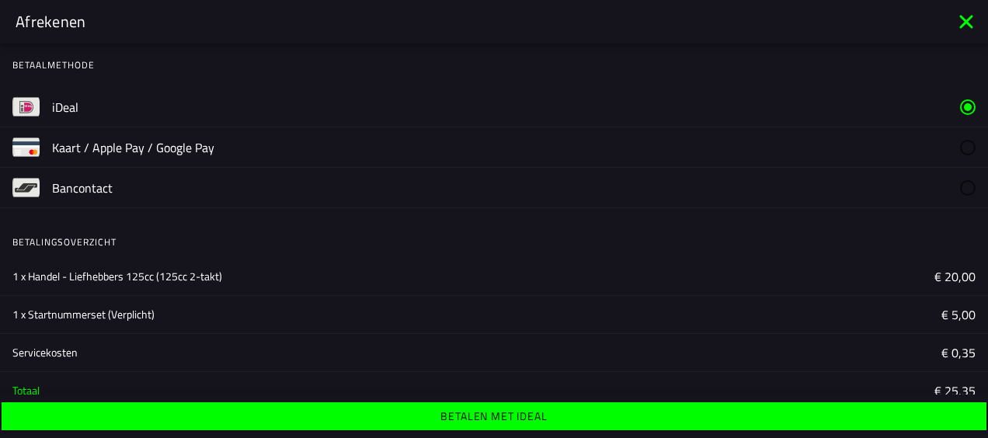
click at [274, 410] on button "Betalen met iDeal" at bounding box center [494, 416] width 985 height 28
